Goal: Understand process/instructions

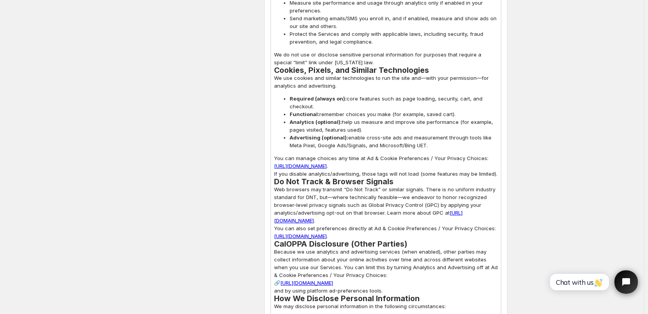
scroll to position [1405, 0]
drag, startPoint x: 275, startPoint y: 150, endPoint x: 471, endPoint y: 149, distance: 195.5
click at [471, 154] on p "You can manage choices any time at Ad & Cookie Preferences / Your Privacy Choic…" at bounding box center [386, 165] width 224 height 23
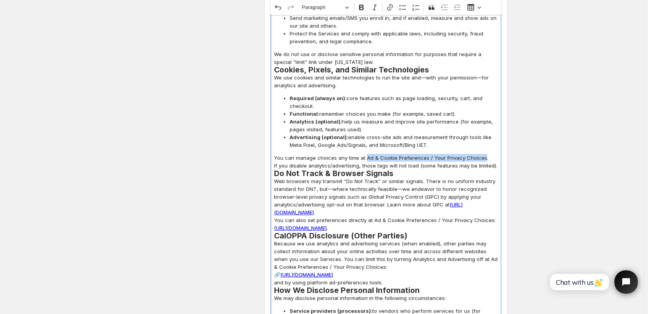
drag, startPoint x: 366, startPoint y: 143, endPoint x: 480, endPoint y: 140, distance: 114.0
click at [480, 154] on p "You can manage choices any time at Ad & Cookie Preferences / Your Privacy Choic…" at bounding box center [386, 162] width 224 height 16
click at [392, 10] on icon "Editor toolbar" at bounding box center [390, 8] width 8 height 8
type input "[URL][DOMAIN_NAME]"
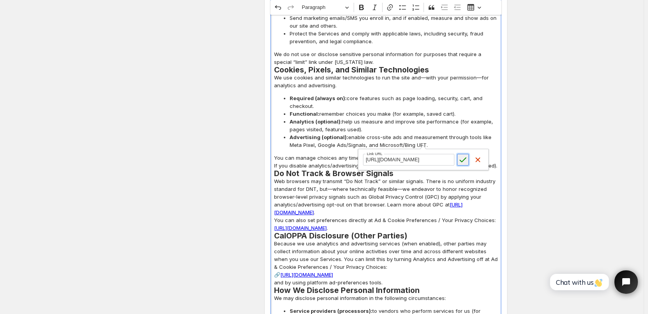
click at [459, 160] on icon "submit" at bounding box center [463, 160] width 8 height 8
click at [490, 133] on span "Advertising (optional): enable cross-site ads and measurement through tools lik…" at bounding box center [394, 141] width 208 height 16
drag, startPoint x: 366, startPoint y: 142, endPoint x: 481, endPoint y: 142, distance: 114.7
click at [481, 155] on link "Ad & Cookie Preferences / Your Privacy Choices" at bounding box center [425, 158] width 120 height 6
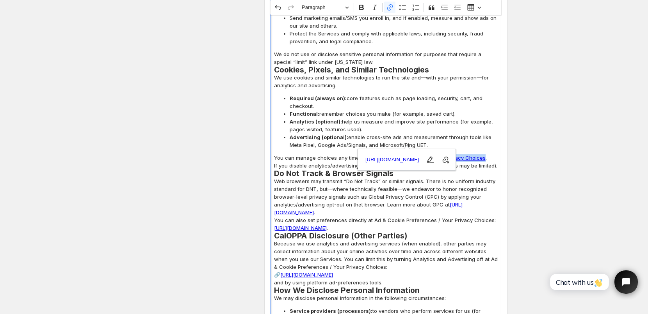
copy link "Ad & Cookie Preferences / Your Privacy Choices"
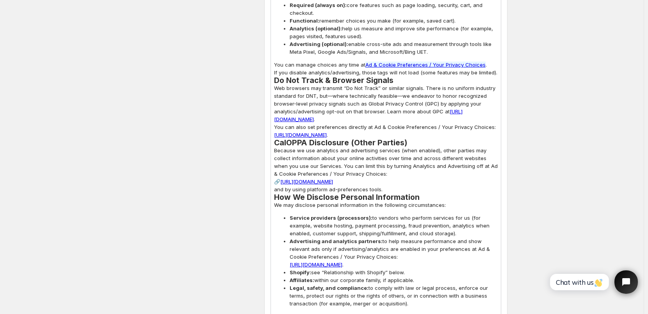
scroll to position [1522, 0]
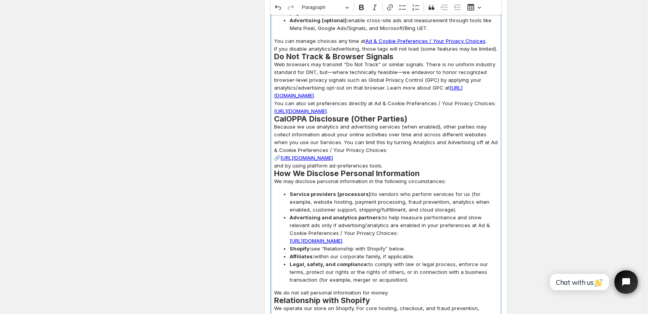
drag, startPoint x: 372, startPoint y: 87, endPoint x: 471, endPoint y: 95, distance: 99.0
click at [471, 99] on p "You can also set preferences directly at Ad & Cookie Preferences / Your Privacy…" at bounding box center [386, 107] width 224 height 16
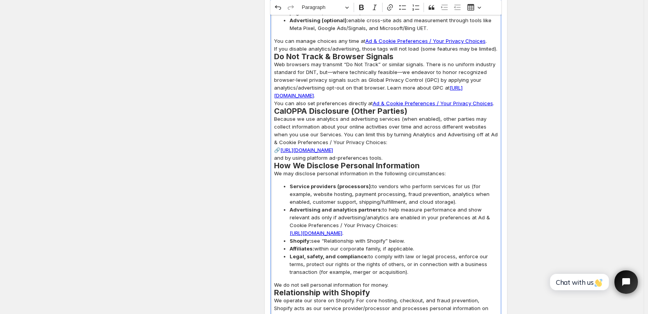
drag, startPoint x: 474, startPoint y: 120, endPoint x: 479, endPoint y: 133, distance: 14.4
click at [479, 133] on p "Because we use analytics and advertising services (when enabled), other parties…" at bounding box center [386, 138] width 224 height 47
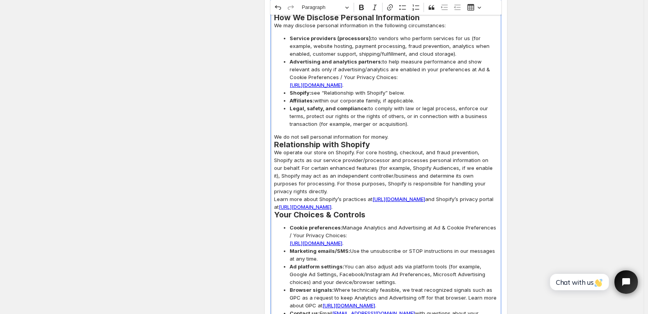
scroll to position [1639, 0]
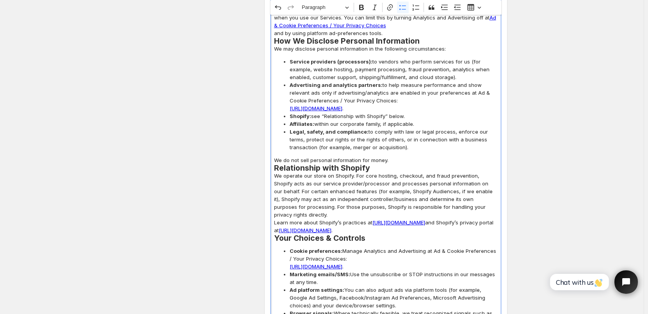
drag, startPoint x: 455, startPoint y: 77, endPoint x: 486, endPoint y: 91, distance: 33.9
click at [486, 91] on span "Advertising and analytics partners: to help measure performance and show releva…" at bounding box center [394, 96] width 208 height 31
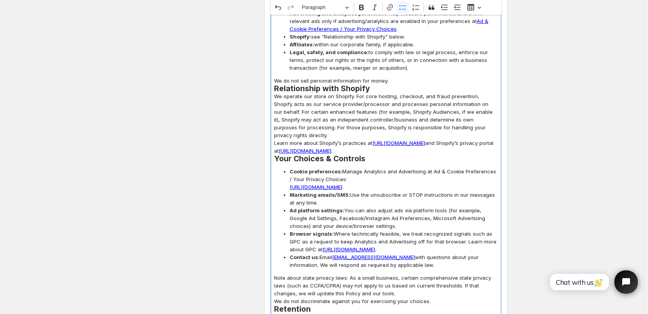
scroll to position [1717, 0]
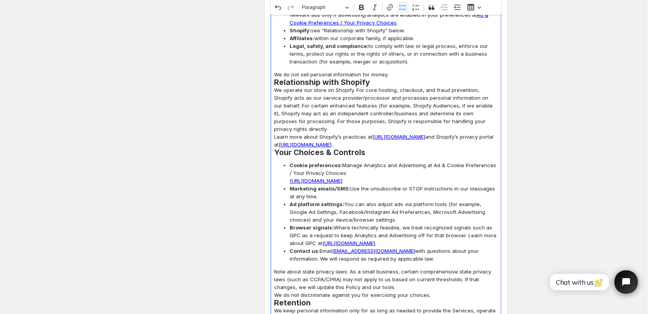
drag, startPoint x: 433, startPoint y: 149, endPoint x: 486, endPoint y: 165, distance: 54.9
click at [486, 165] on span "Cookie preferences: Manage Analytics and Advertising at Ad & Cookie Preferences…" at bounding box center [394, 173] width 208 height 23
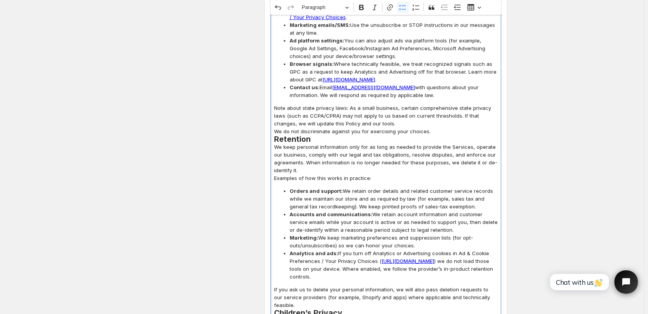
scroll to position [1912, 0]
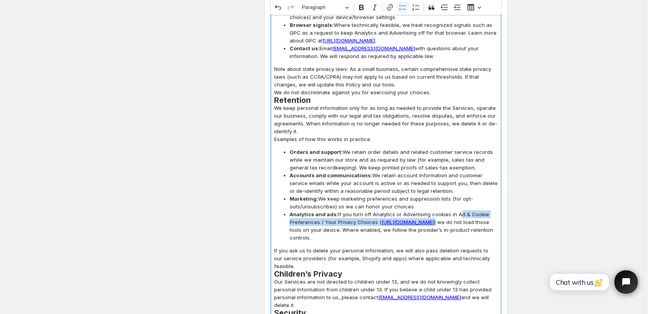
drag, startPoint x: 458, startPoint y: 199, endPoint x: 490, endPoint y: 215, distance: 36.5
click at [490, 215] on span "Analytics and ads: If you turn off Analytics or Advertising cookies in Ad & Coo…" at bounding box center [394, 226] width 208 height 31
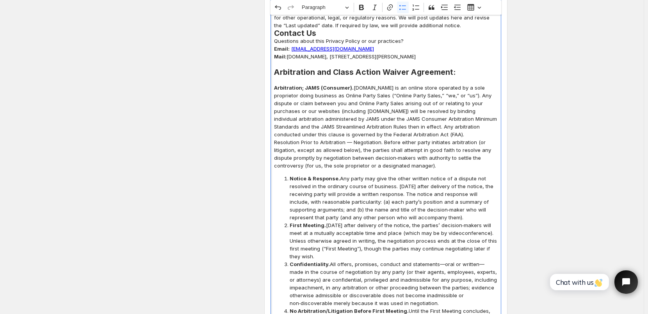
scroll to position [2380, 0]
